Goal: Transaction & Acquisition: Purchase product/service

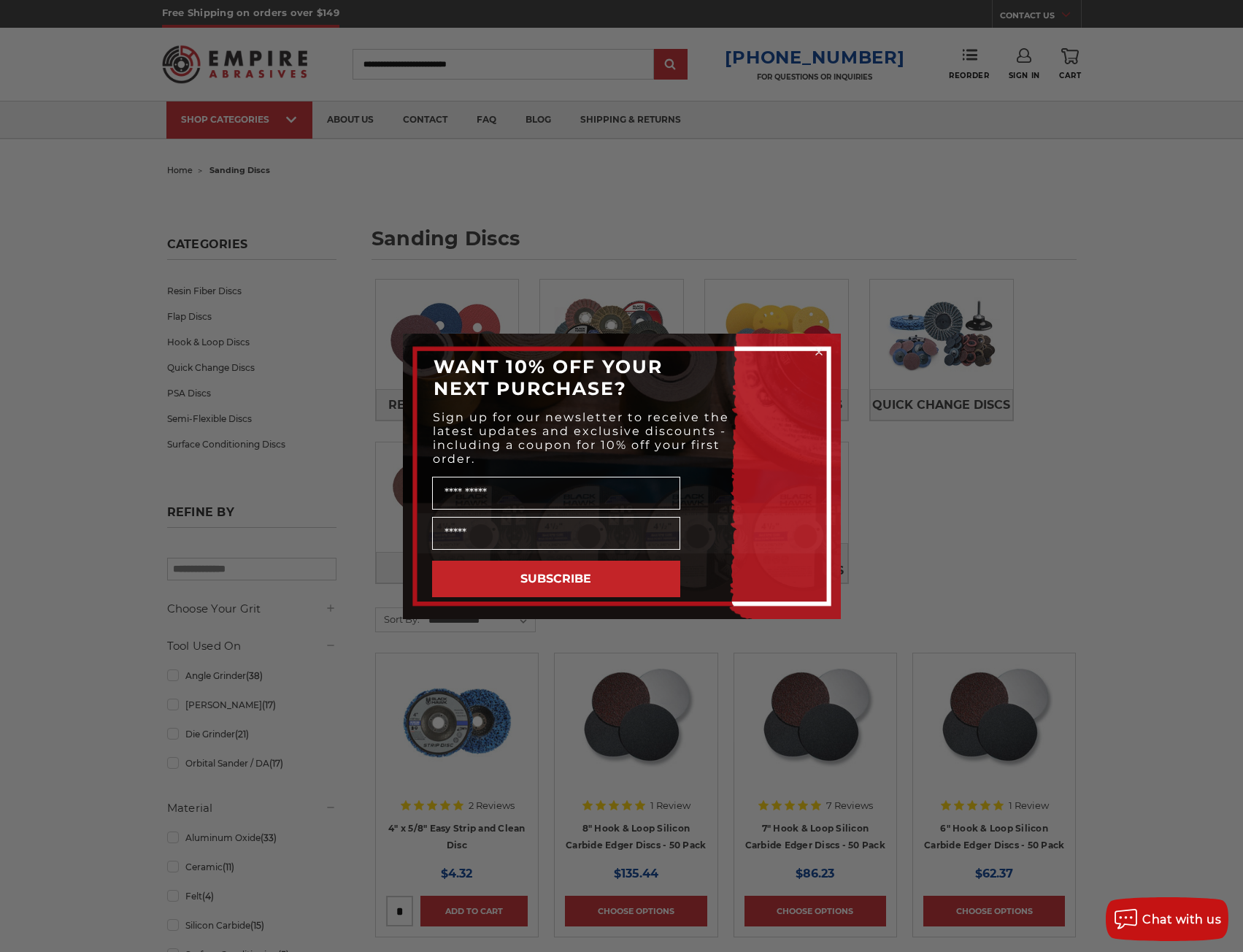
click at [1071, 537] on div "Close dialog WANT 10% OFF YOUR NEXT PURCHASE? Sign up for our newsletter to rec…" at bounding box center [621, 476] width 1243 height 952
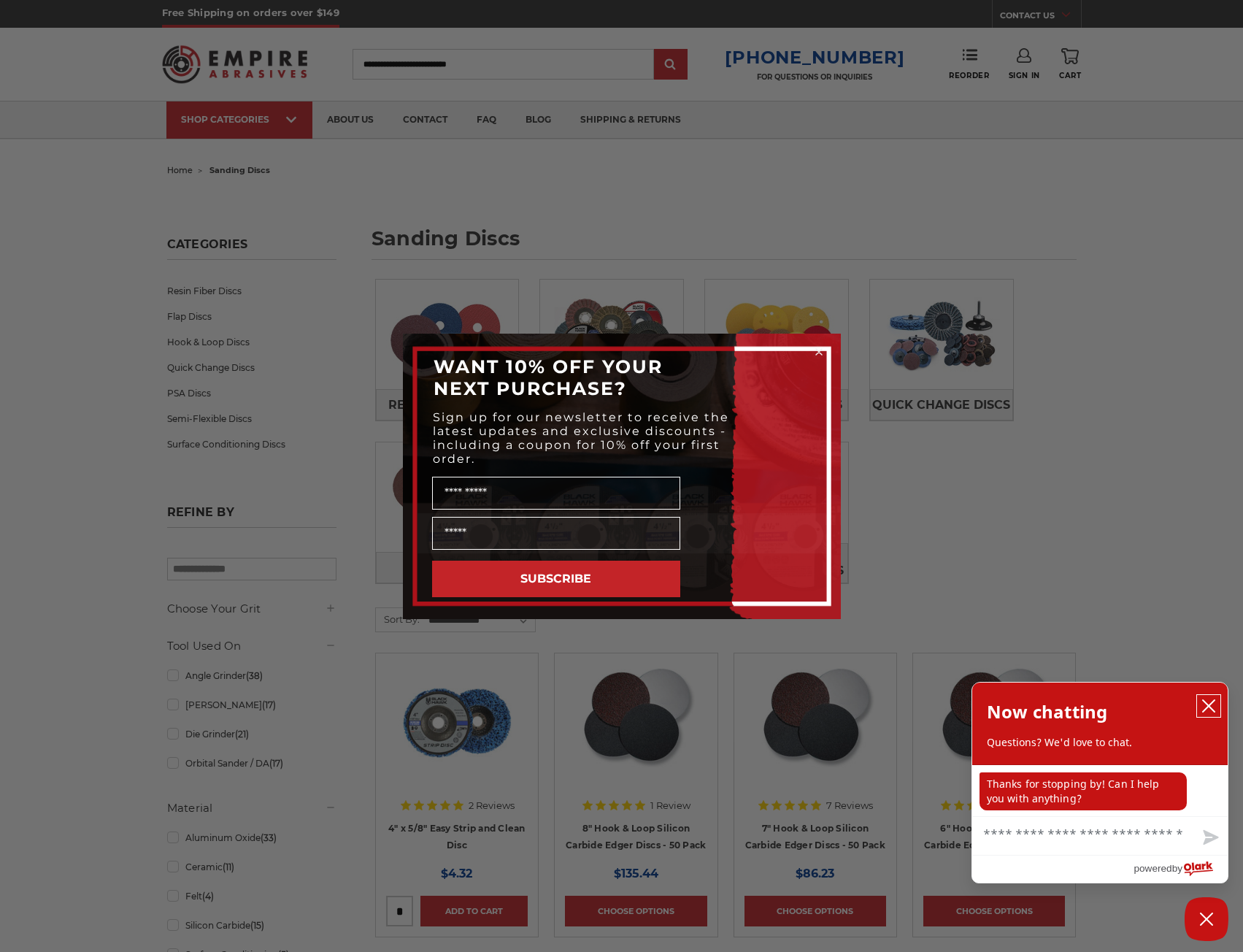
click at [1216, 717] on button "close chatbox" at bounding box center [1209, 706] width 23 height 22
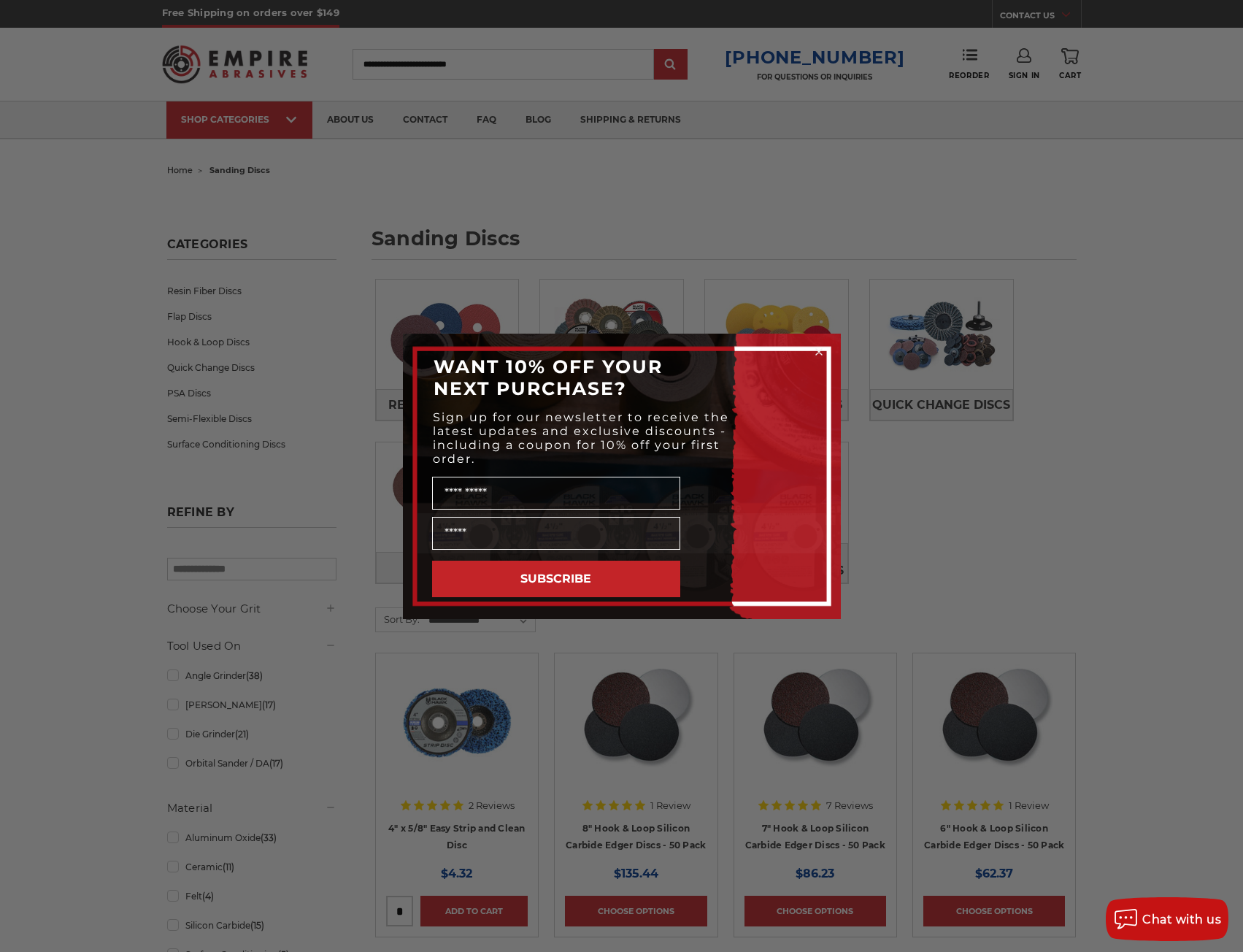
click at [815, 347] on circle "Close dialog" at bounding box center [818, 351] width 14 height 14
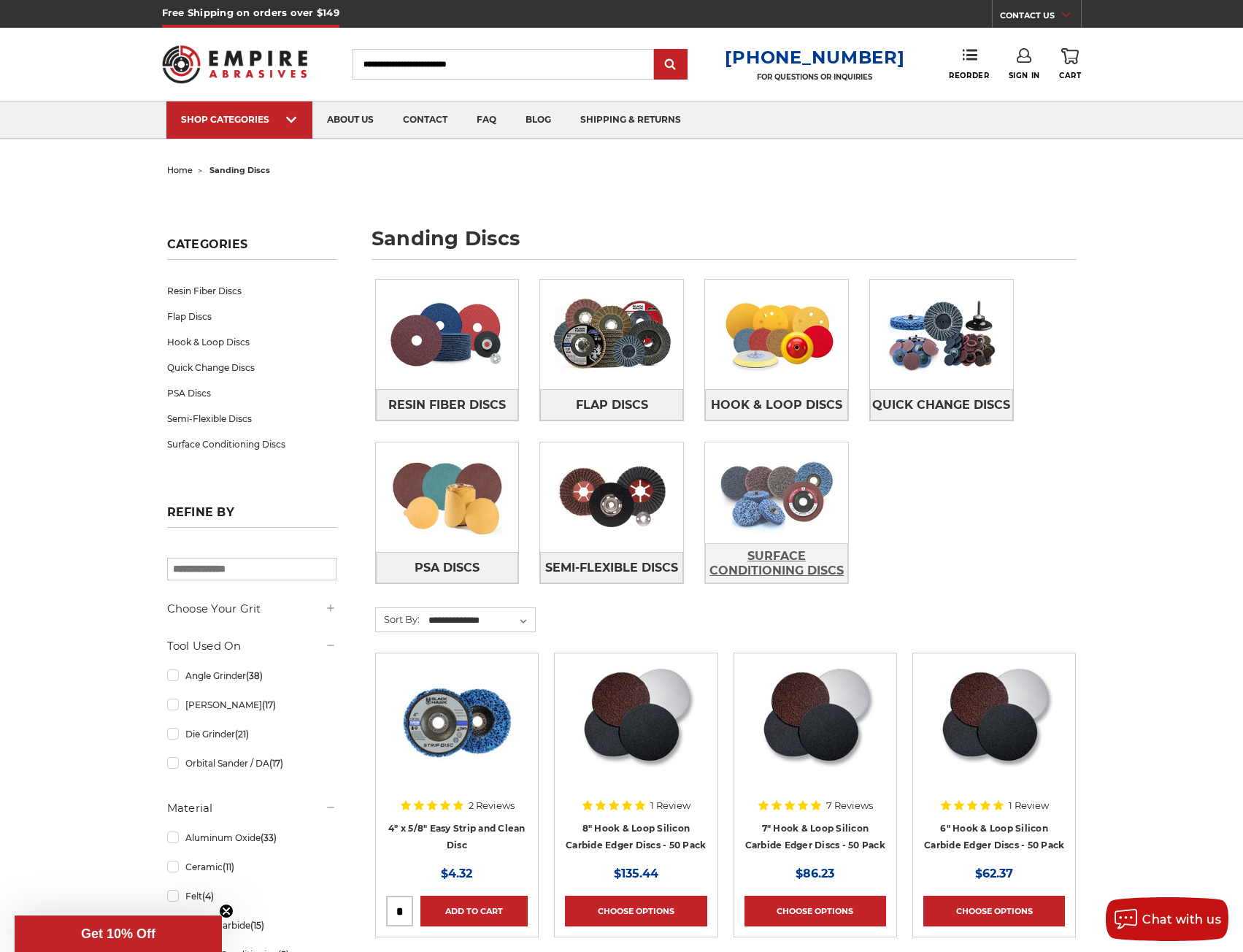
click at [772, 547] on span "Surface Conditioning Discs" at bounding box center [777, 563] width 141 height 40
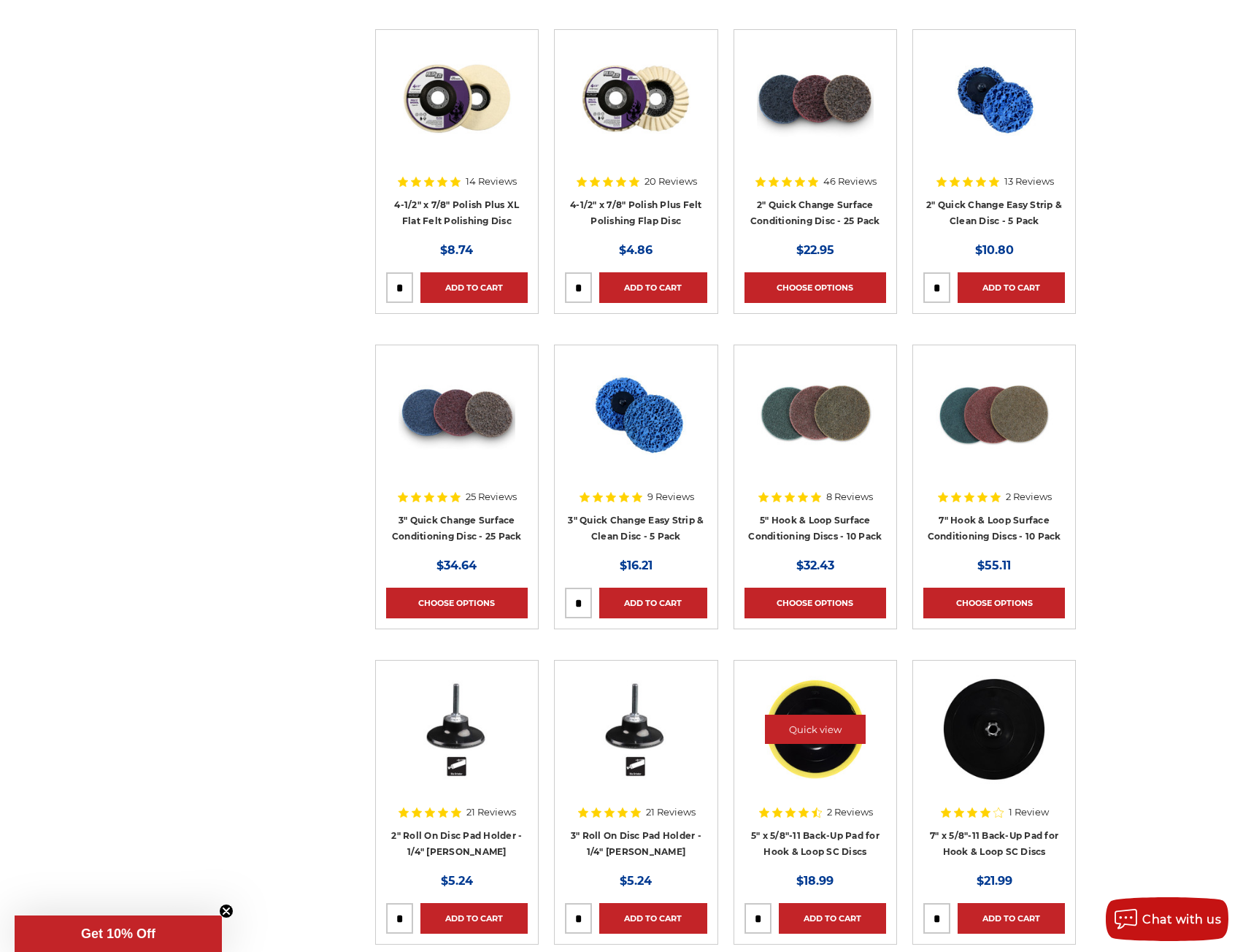
scroll to position [1167, 0]
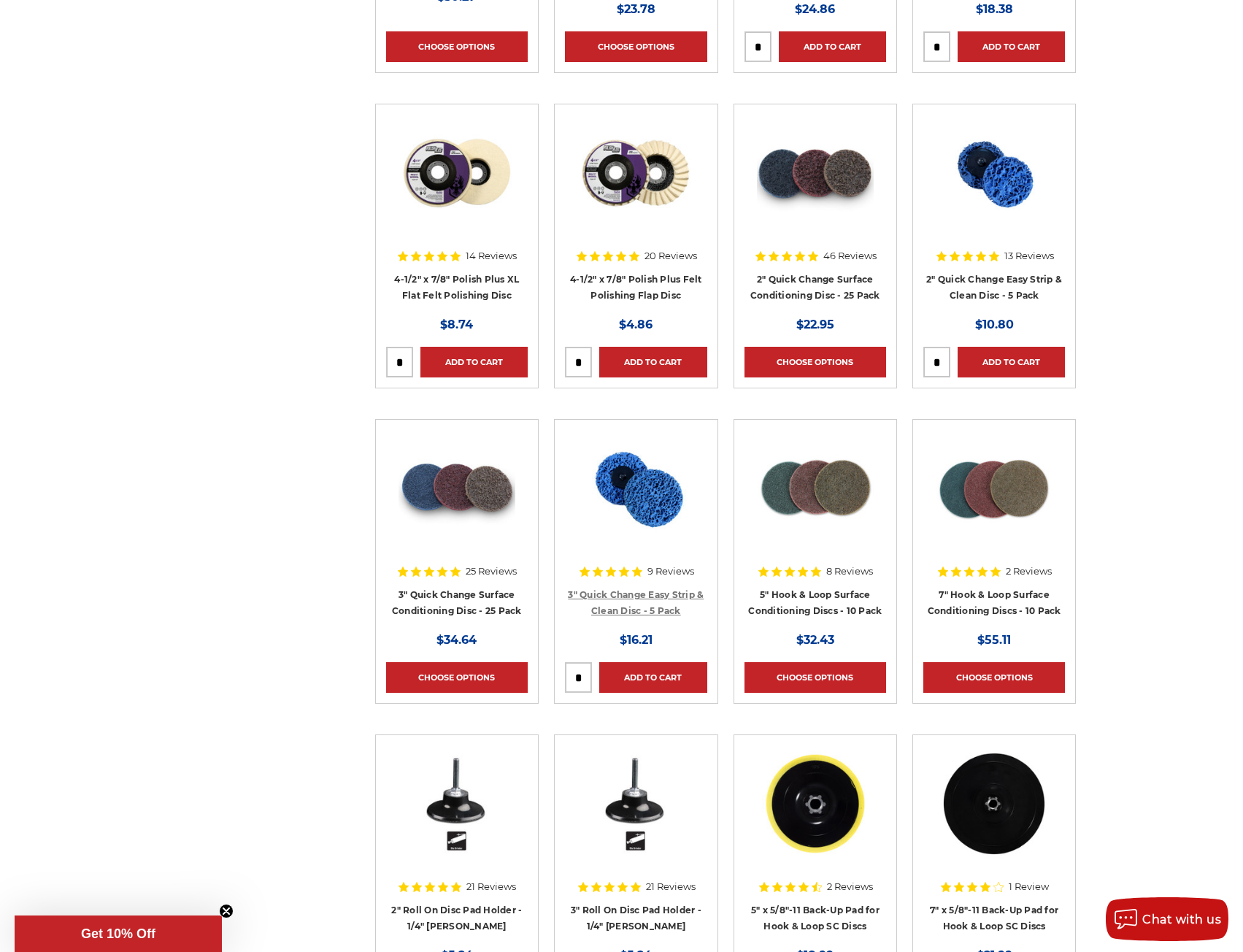
click at [626, 591] on link "3" Quick Change Easy Strip & Clean Disc - 5 Pack" at bounding box center [636, 603] width 135 height 28
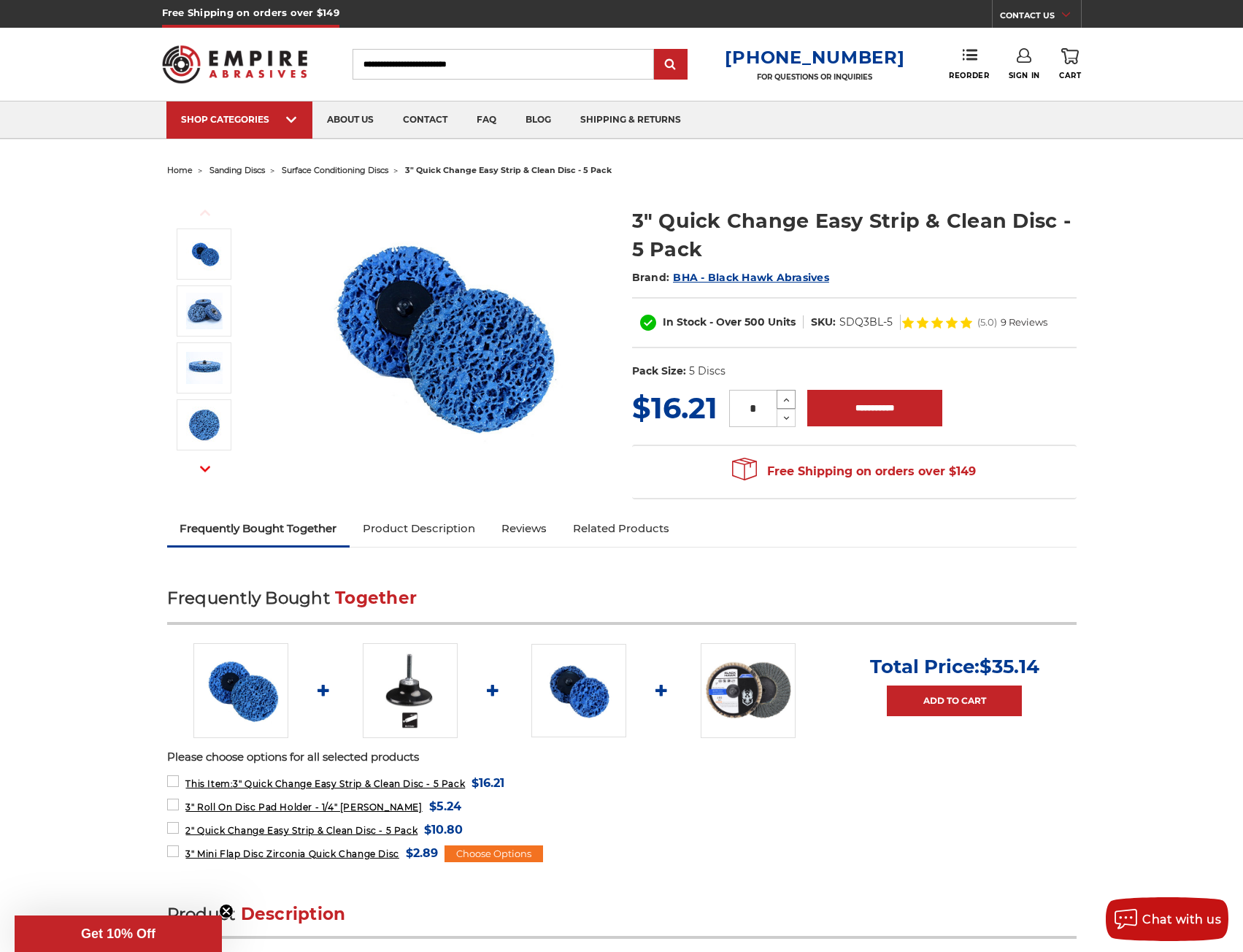
click at [792, 400] on icon at bounding box center [786, 400] width 12 height 12
type input "*"
click at [878, 411] on input "**********" at bounding box center [875, 408] width 135 height 37
type input "**********"
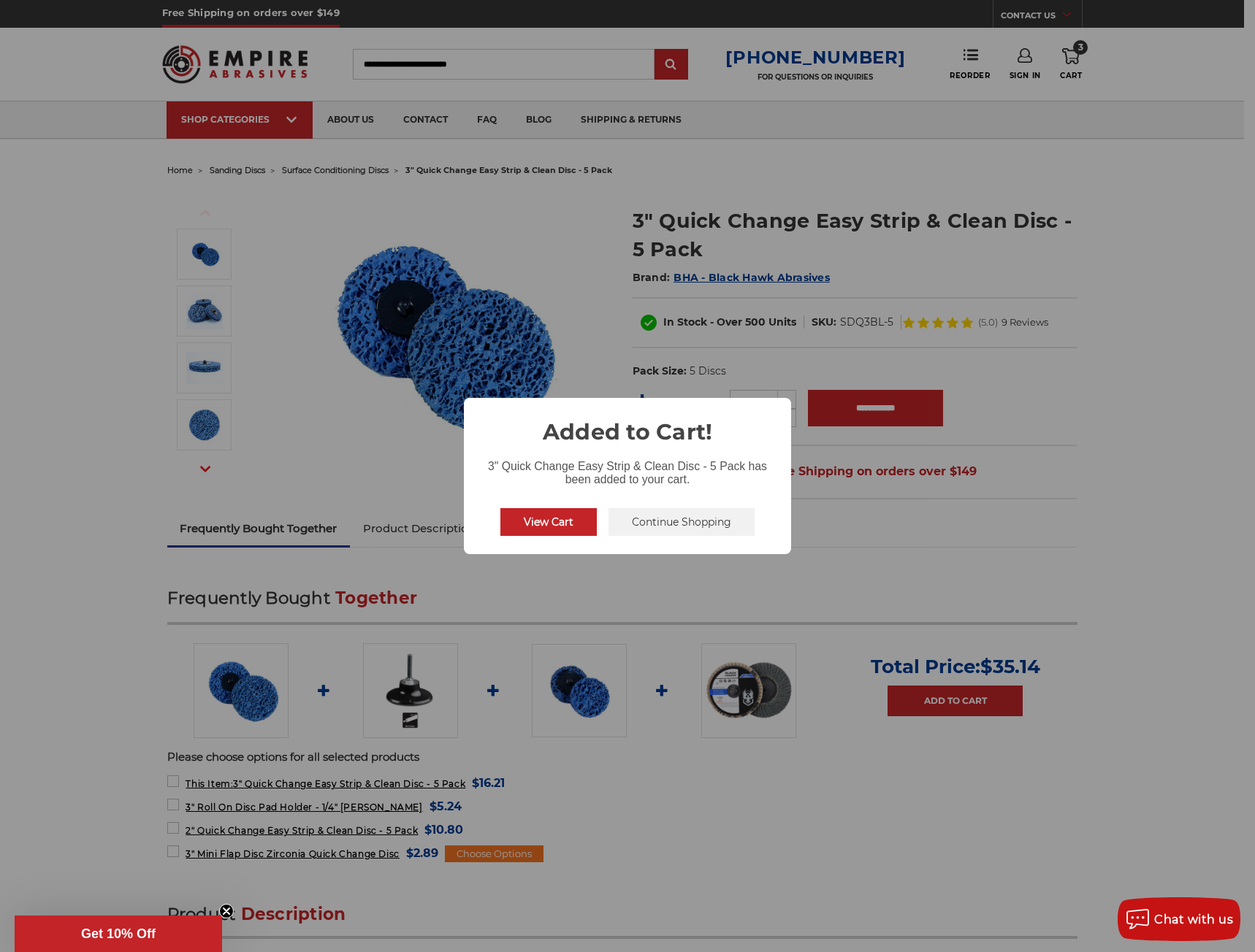
click at [672, 518] on button "Continue Shopping" at bounding box center [681, 521] width 146 height 28
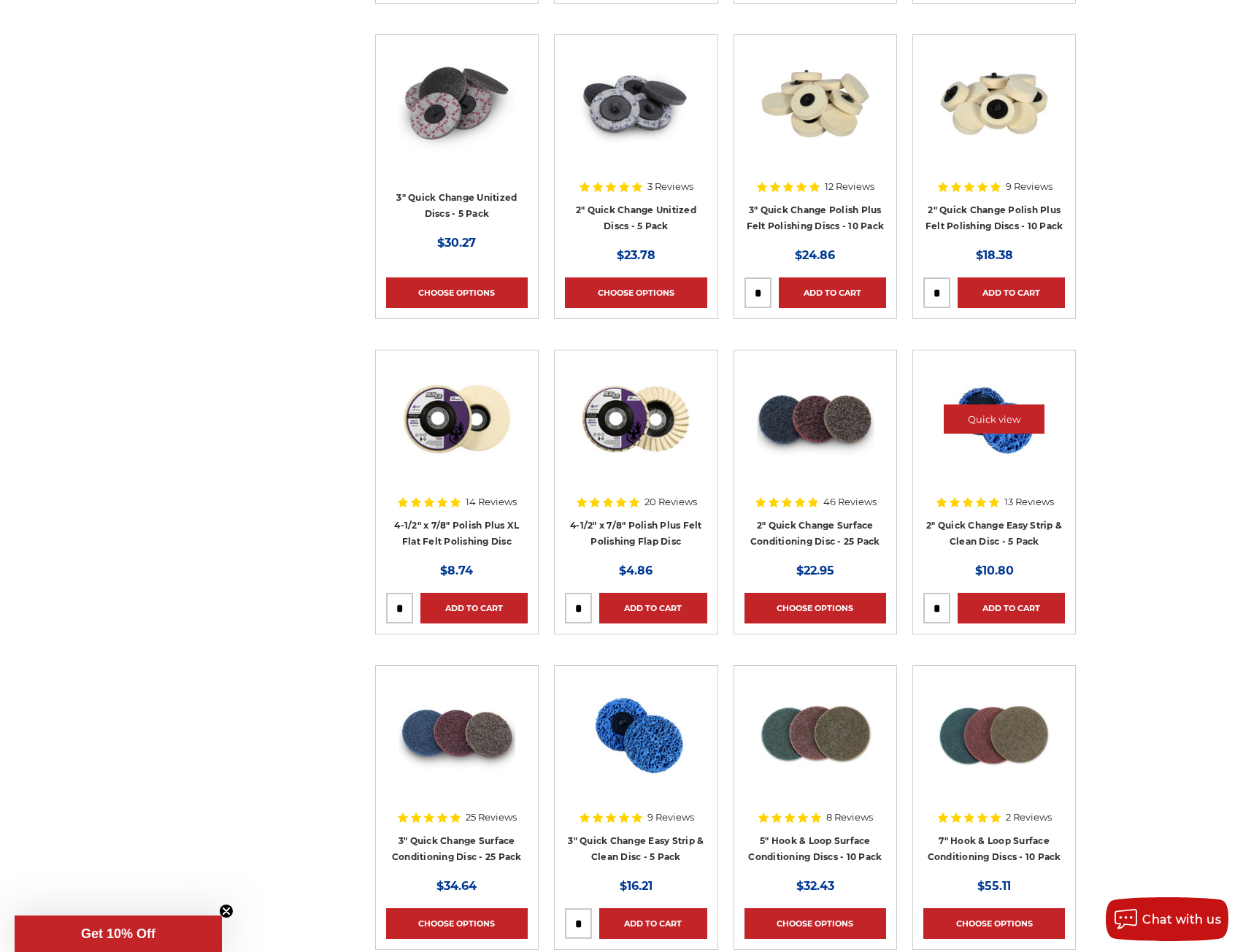
scroll to position [1024, 0]
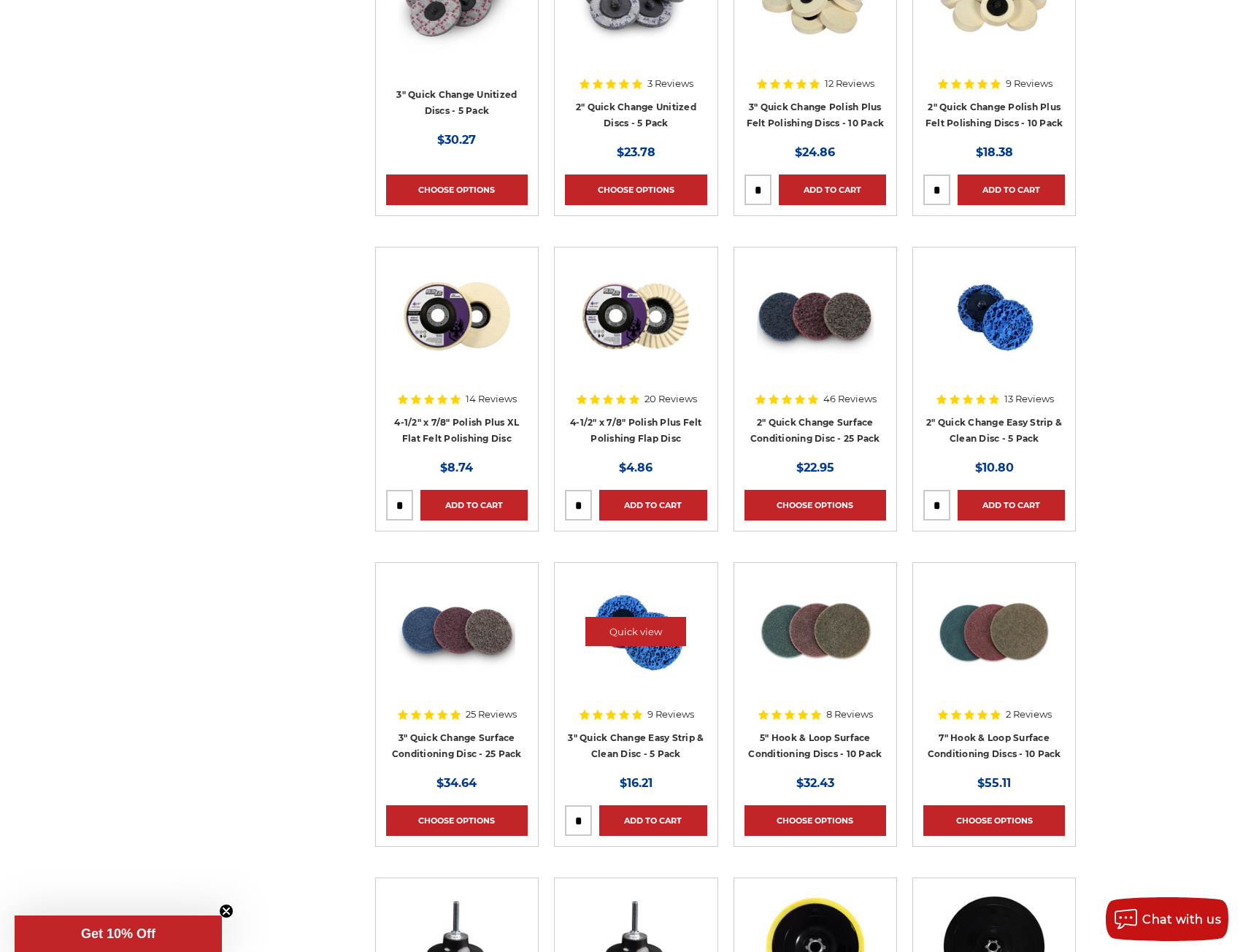
click at [634, 692] on div at bounding box center [636, 643] width 141 height 141
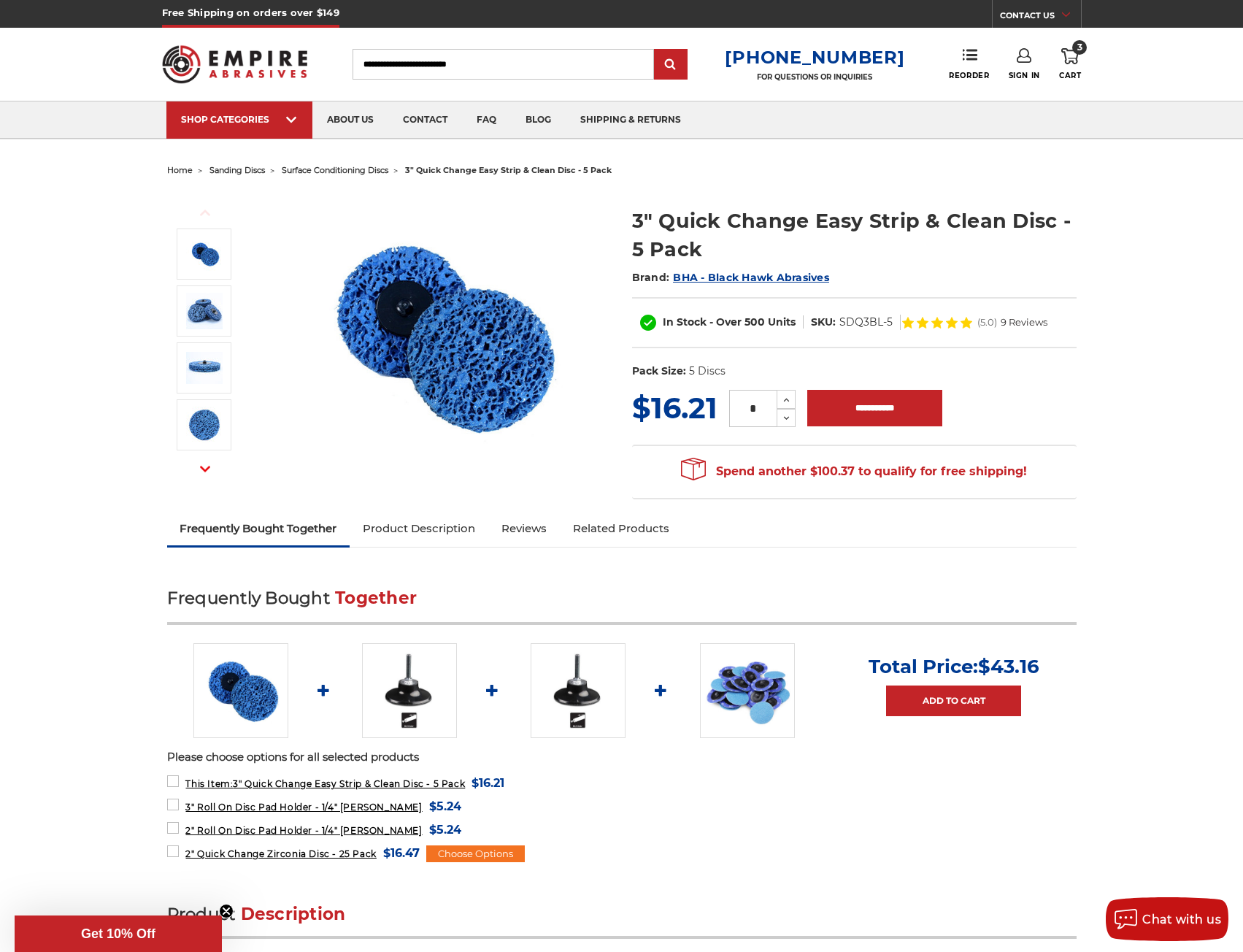
click at [400, 534] on link "Product Description" at bounding box center [419, 528] width 138 height 32
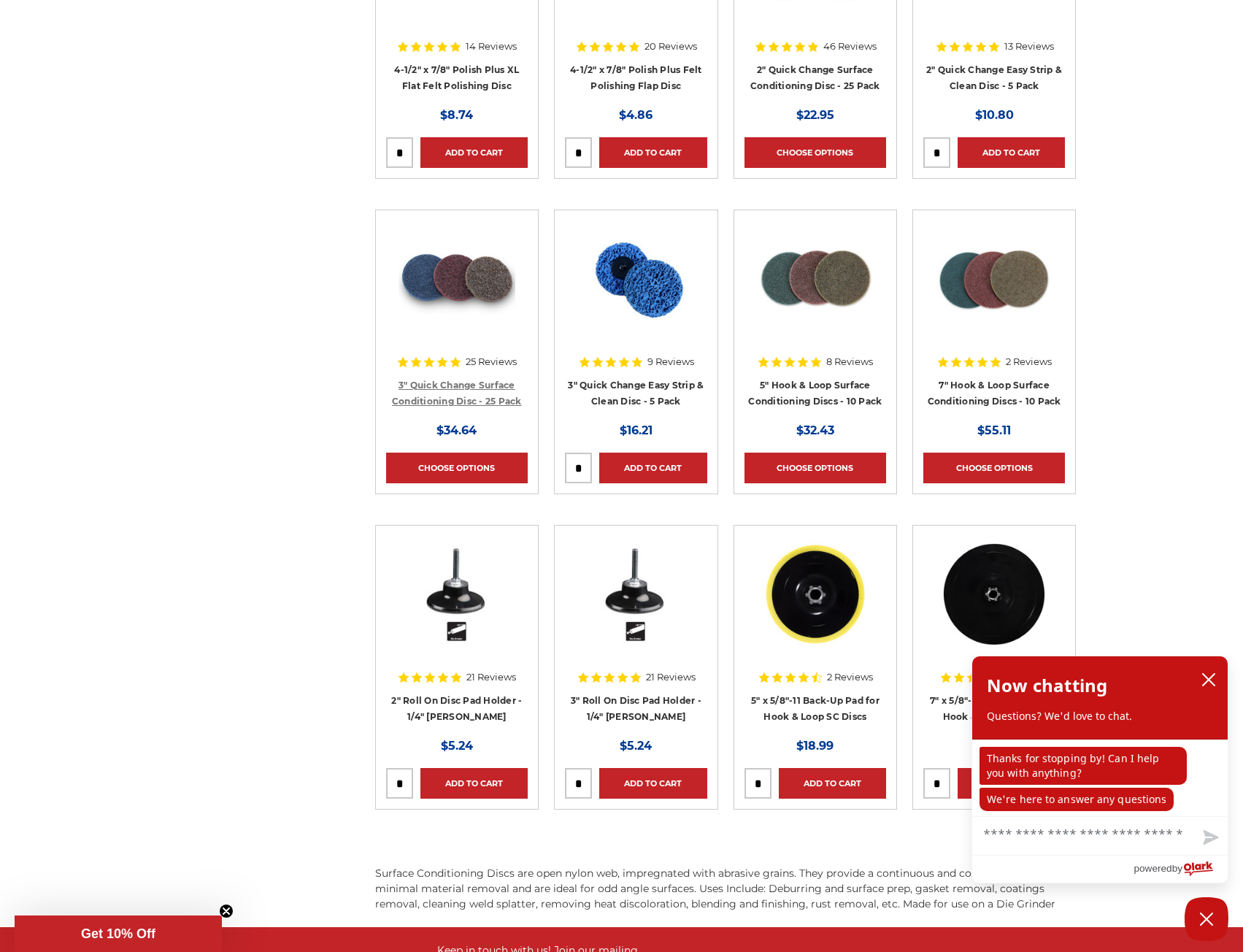
scroll to position [1243, 0]
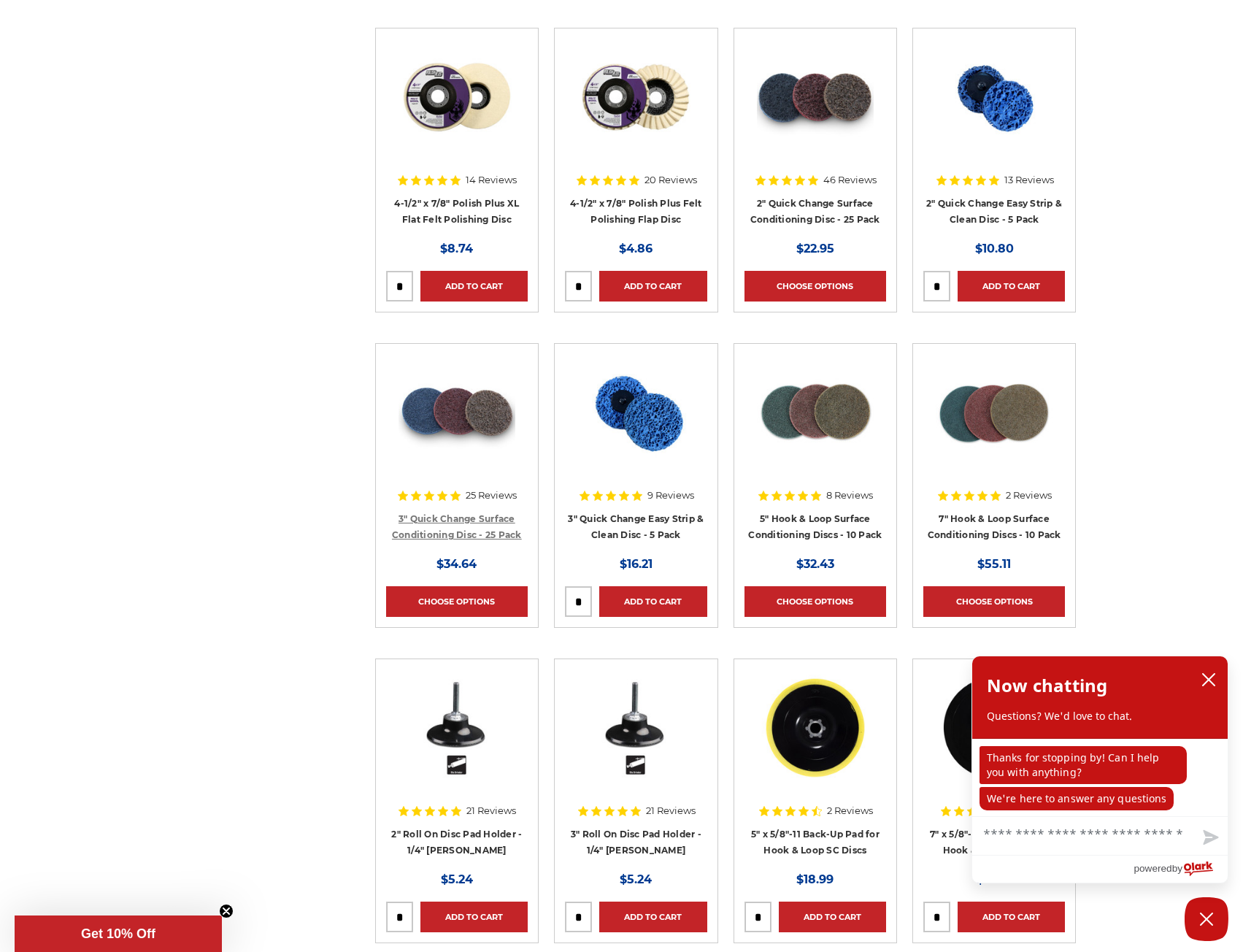
click at [455, 518] on link "3" Quick Change Surface Conditioning Disc - 25 Pack" at bounding box center [457, 527] width 130 height 28
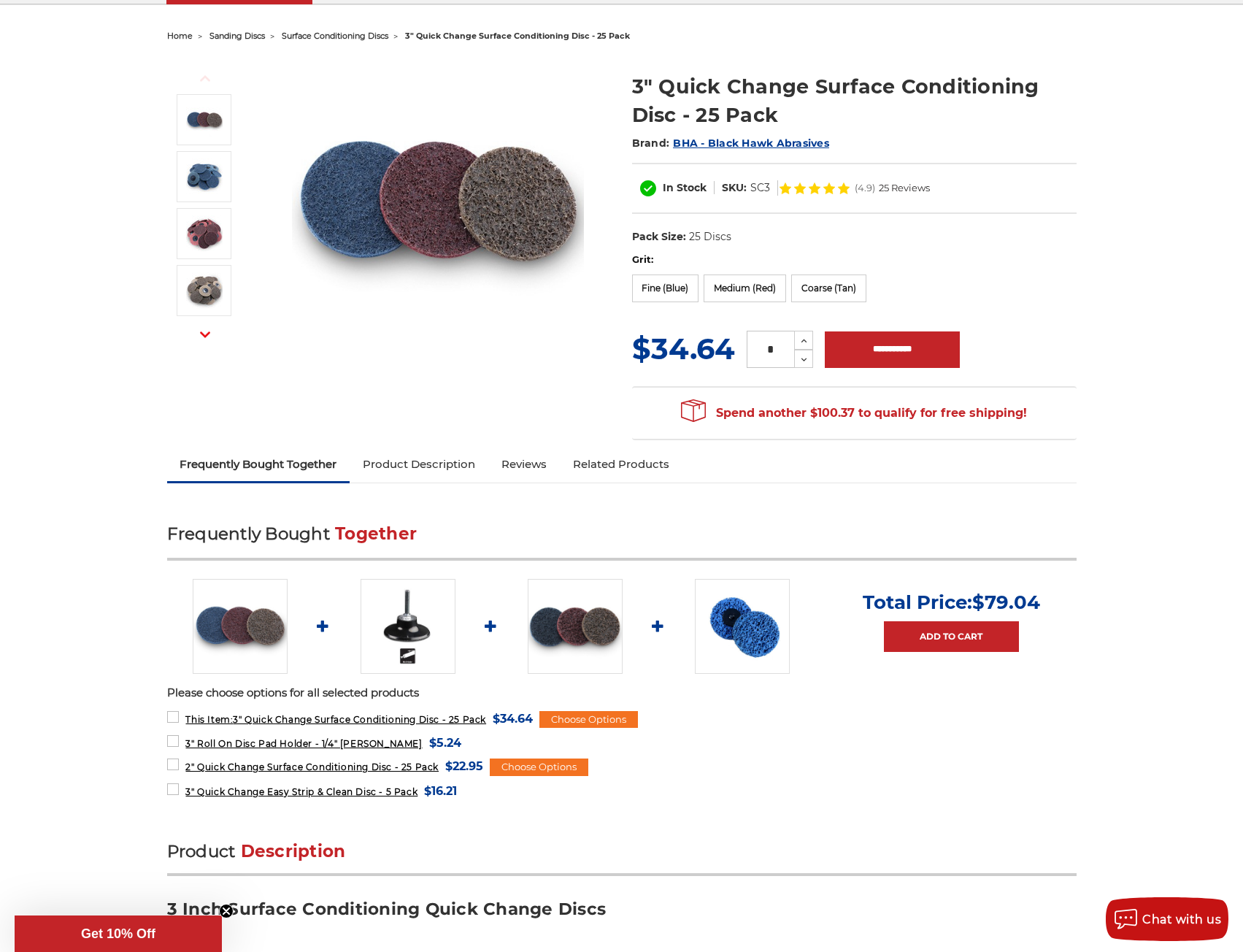
scroll to position [438, 0]
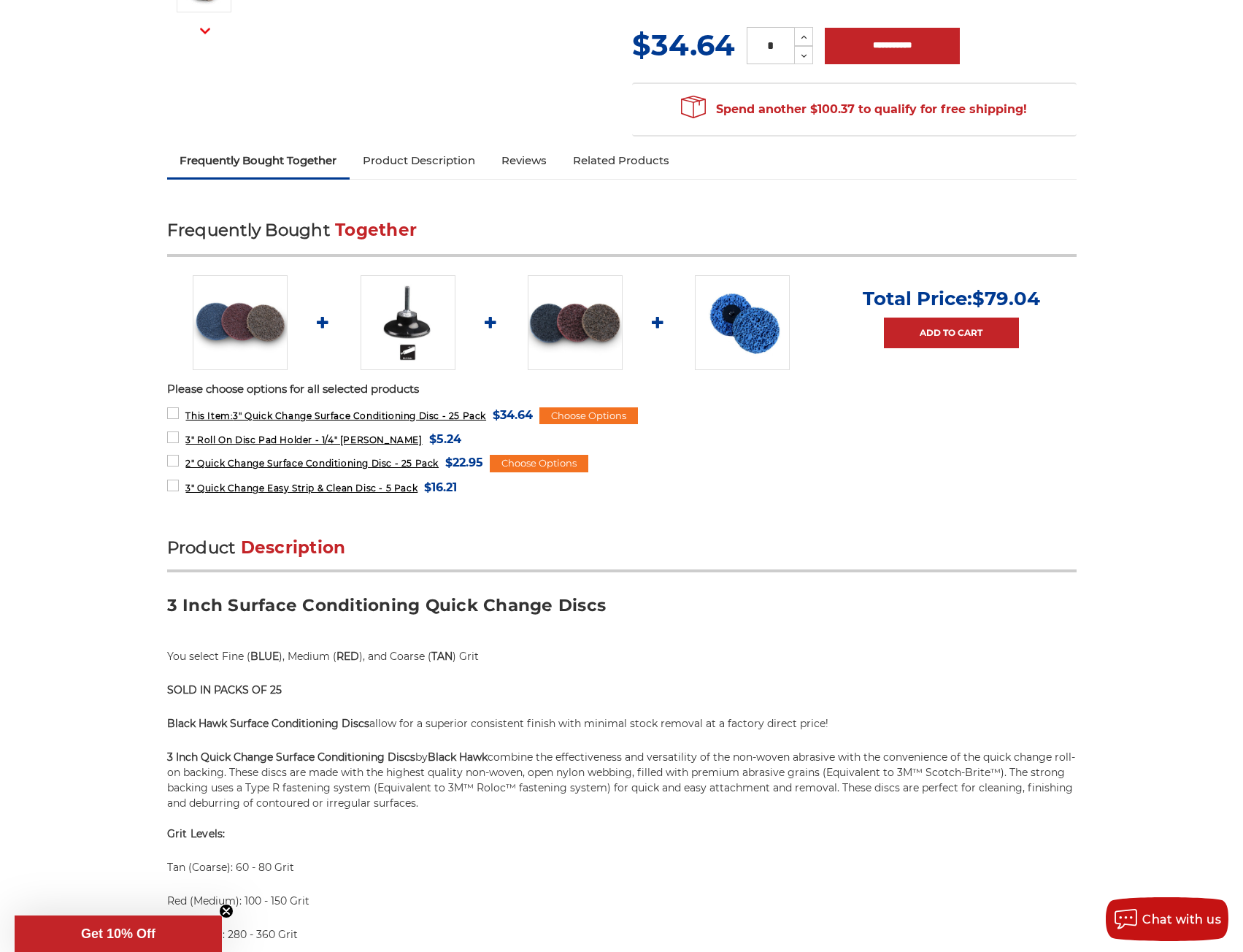
click at [401, 164] on link "Product Description" at bounding box center [419, 160] width 138 height 32
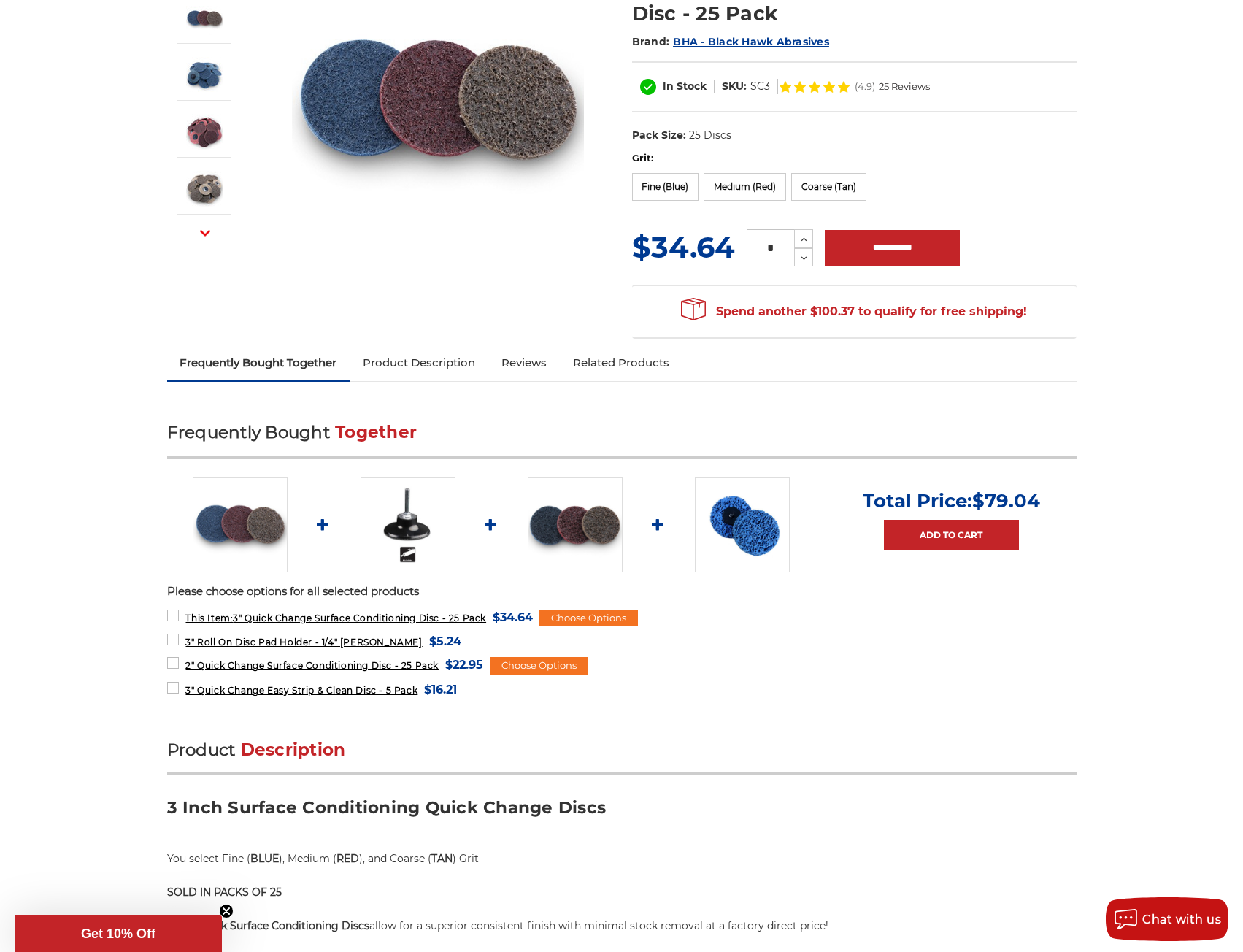
scroll to position [11, 0]
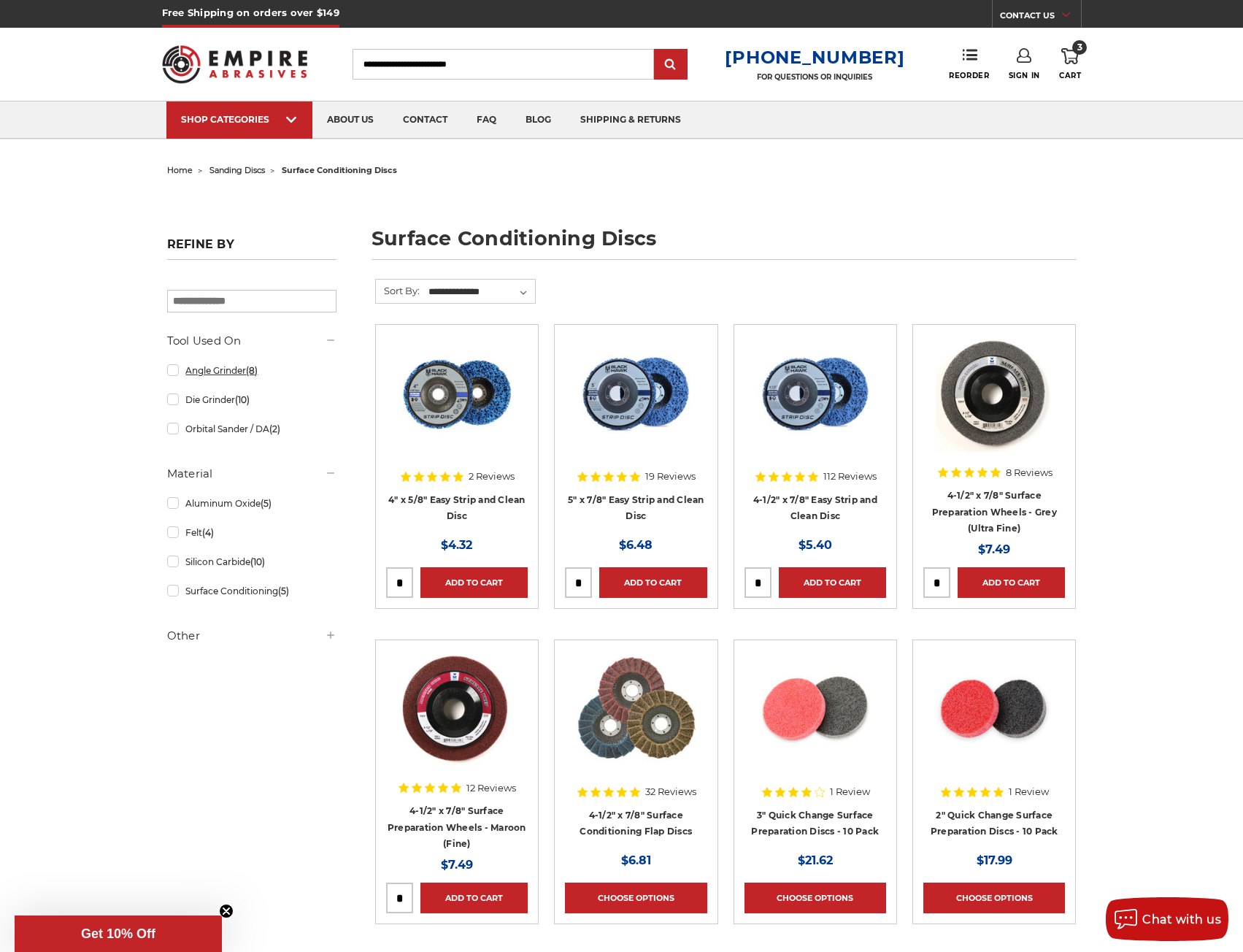
click at [231, 376] on link "Angle Grinder (8)" at bounding box center [252, 371] width 169 height 25
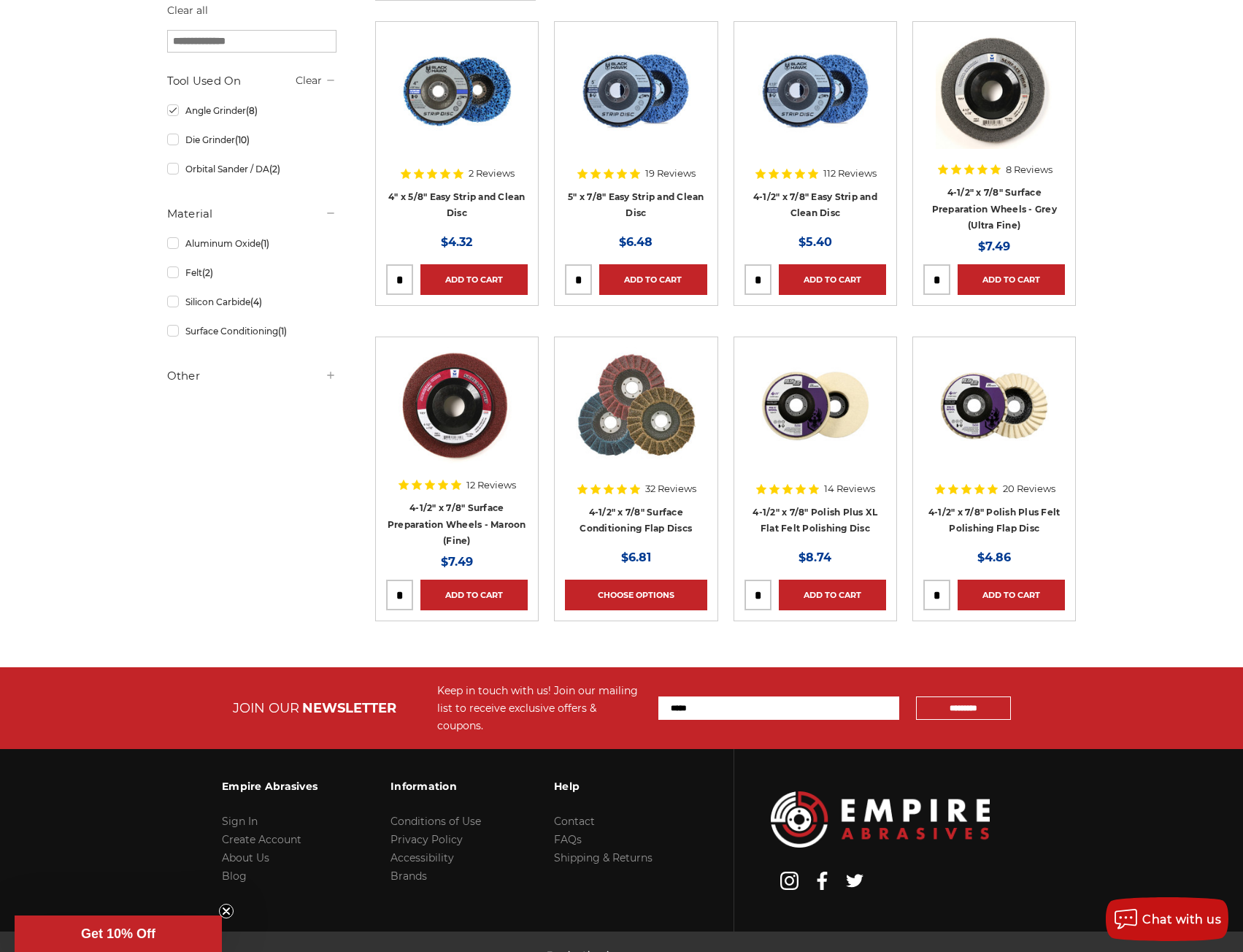
scroll to position [344, 0]
